Goal: Task Accomplishment & Management: Manage account settings

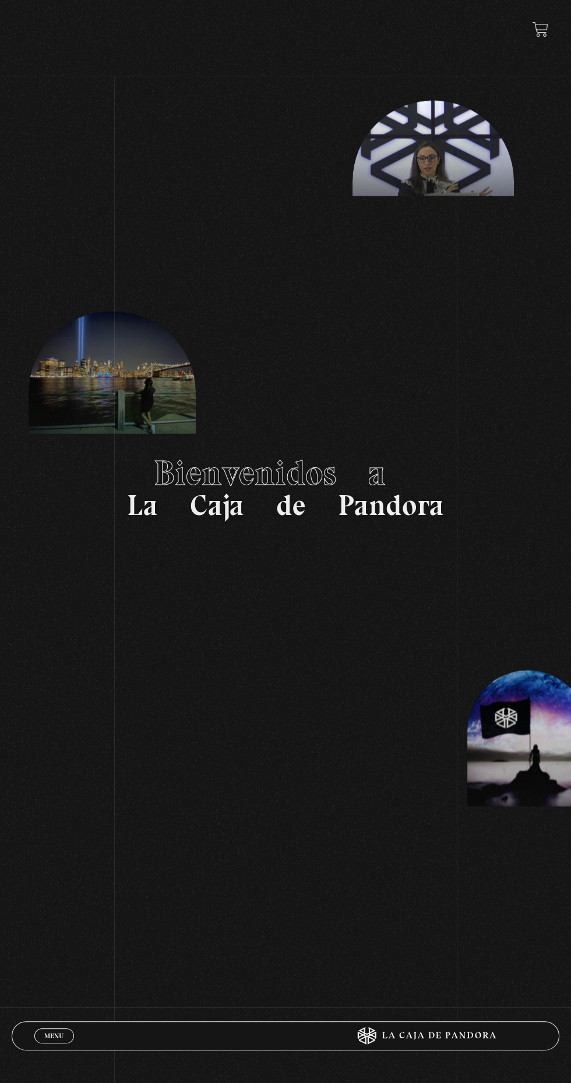
click at [43, 1034] on link "Menu Cerrar" at bounding box center [54, 1035] width 40 height 15
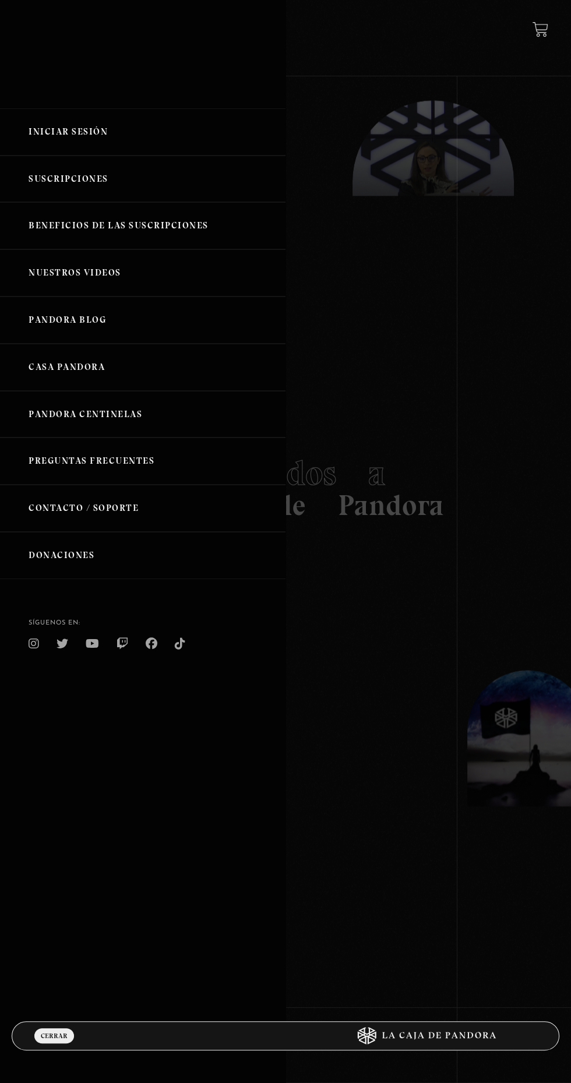
click at [44, 138] on link "Iniciar Sesión" at bounding box center [142, 131] width 285 height 47
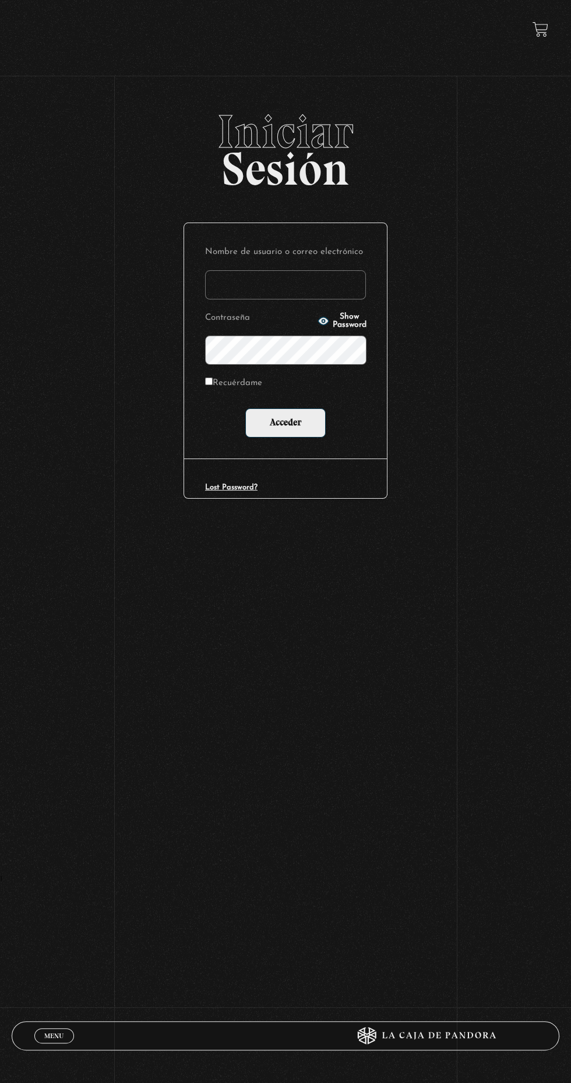
click at [240, 291] on input "Nombre de usuario o correo electrónico" at bounding box center [285, 284] width 161 height 29
type input "caritolovedogs@gmail.com"
click at [245, 408] on input "Acceder" at bounding box center [285, 422] width 80 height 29
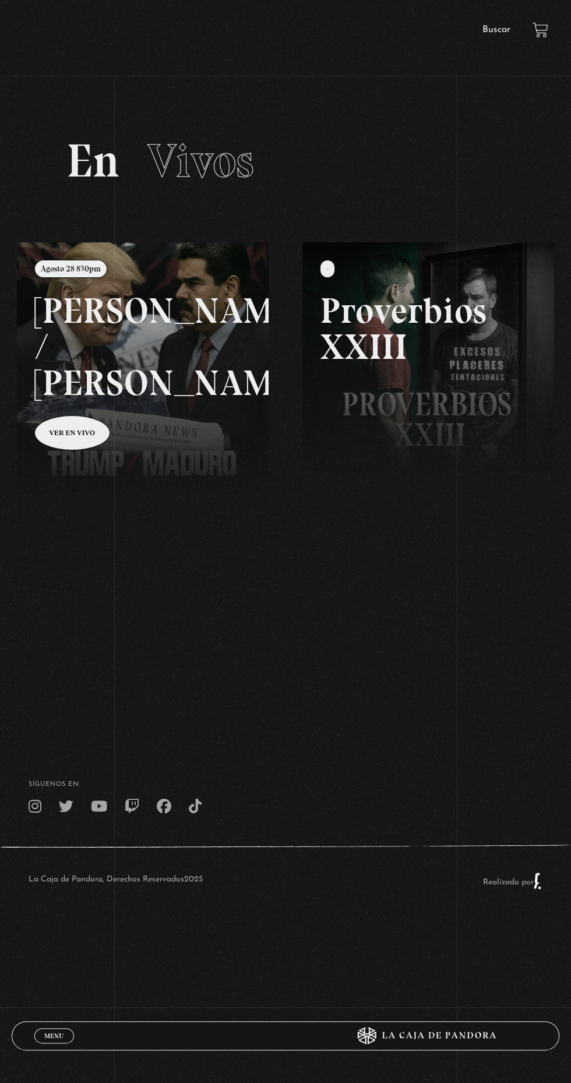
click at [130, 369] on link at bounding box center [302, 783] width 571 height 1083
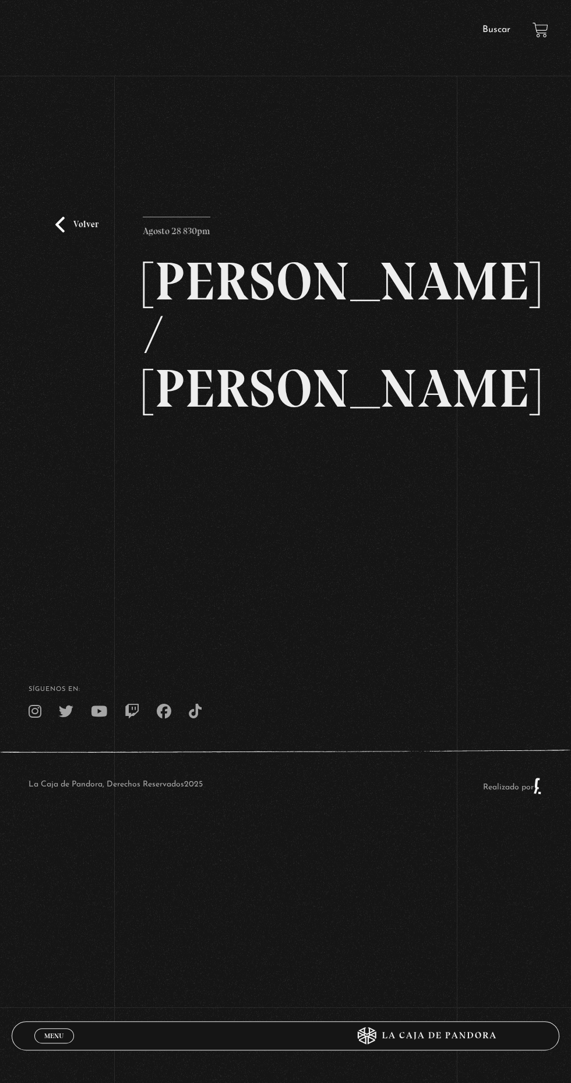
click at [552, 853] on body "ingresar al sitio Ver Video Más Información Solicitar Por favor coloque su disp…" at bounding box center [285, 426] width 571 height 853
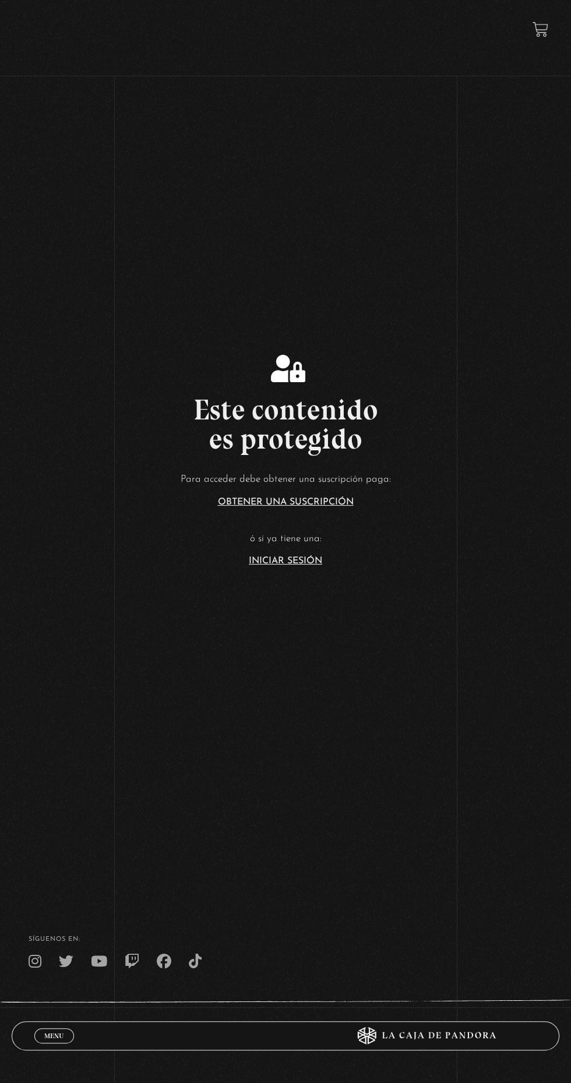
click at [268, 566] on link "Iniciar Sesión" at bounding box center [285, 560] width 73 height 9
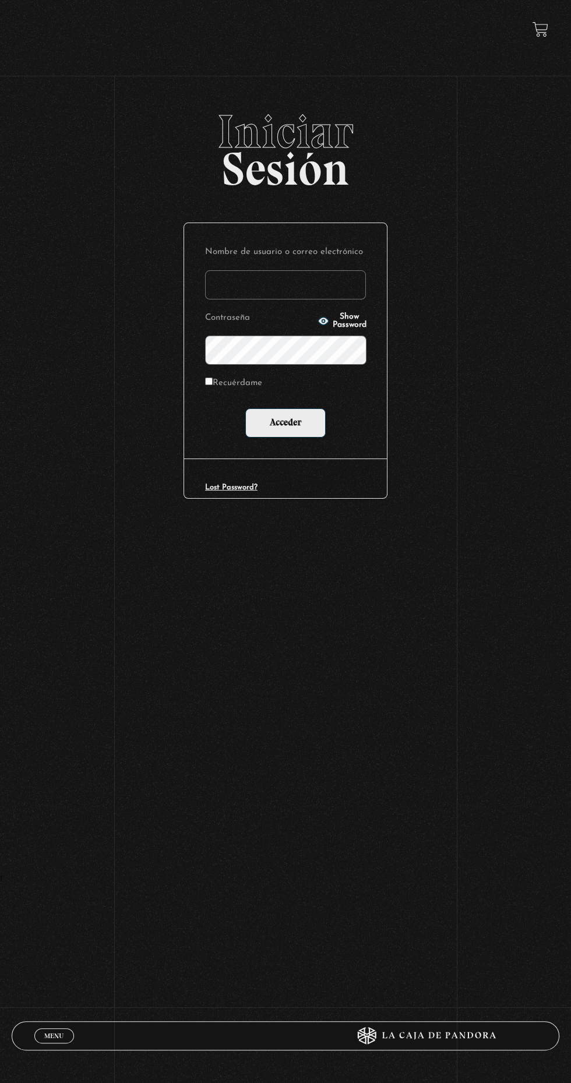
click at [231, 292] on input "Nombre de usuario o correo electrónico" at bounding box center [285, 284] width 161 height 29
type input "[EMAIL_ADDRESS][DOMAIN_NAME]"
click at [245, 408] on input "Acceder" at bounding box center [285, 422] width 80 height 29
click at [286, 430] on input "Acceder" at bounding box center [285, 422] width 80 height 29
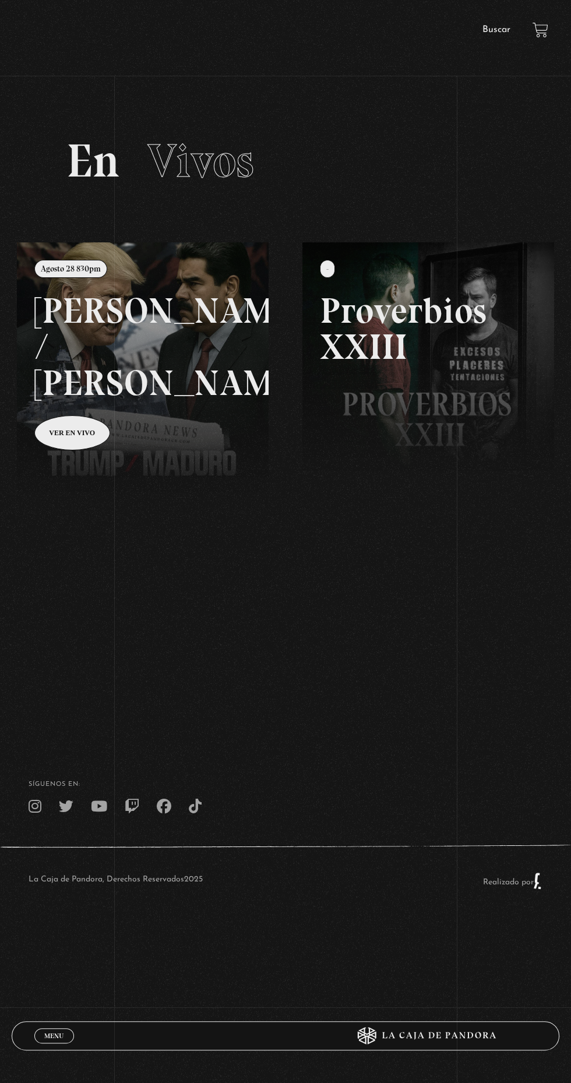
click at [103, 394] on link at bounding box center [302, 783] width 571 height 1083
